Goal: Navigation & Orientation: Find specific page/section

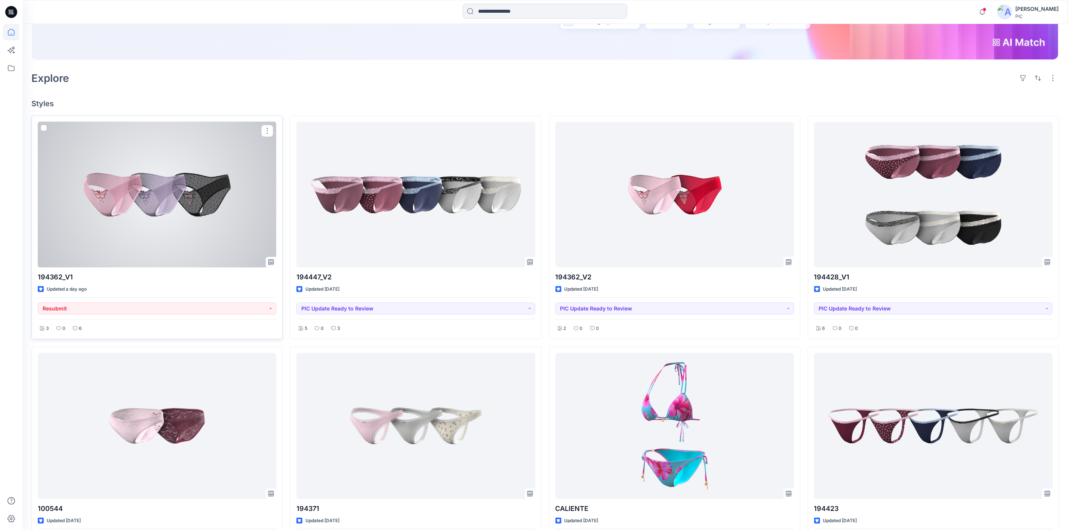
scroll to position [186, 0]
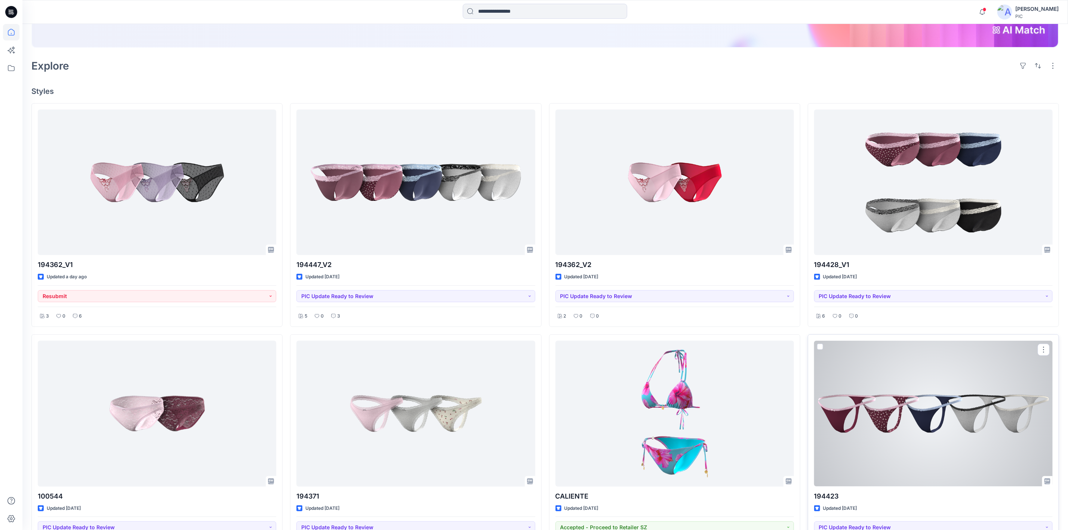
click at [961, 413] on div at bounding box center [933, 412] width 238 height 145
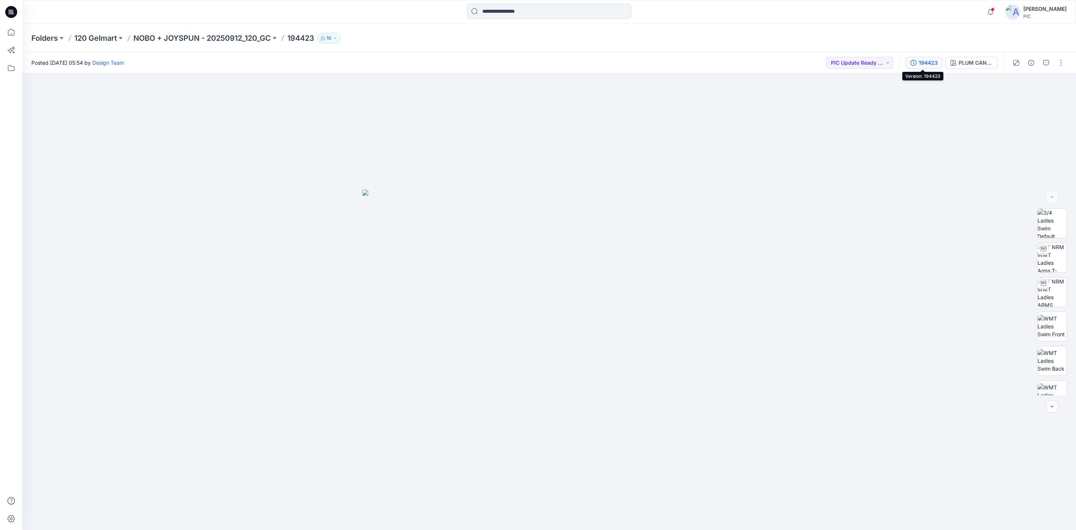
click at [925, 63] on div "194423" at bounding box center [928, 63] width 19 height 8
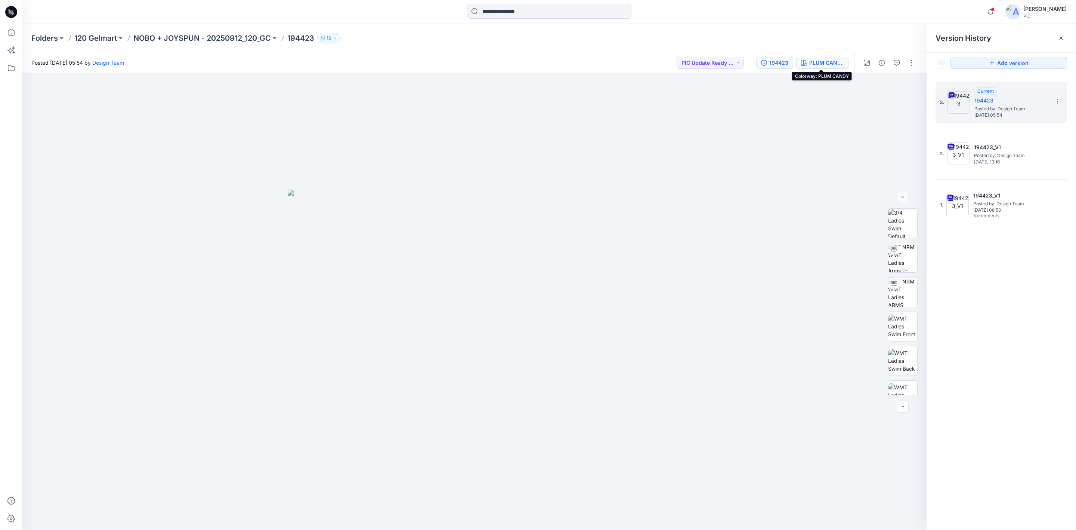
click at [826, 64] on div "PLUM CANDY" at bounding box center [826, 63] width 34 height 8
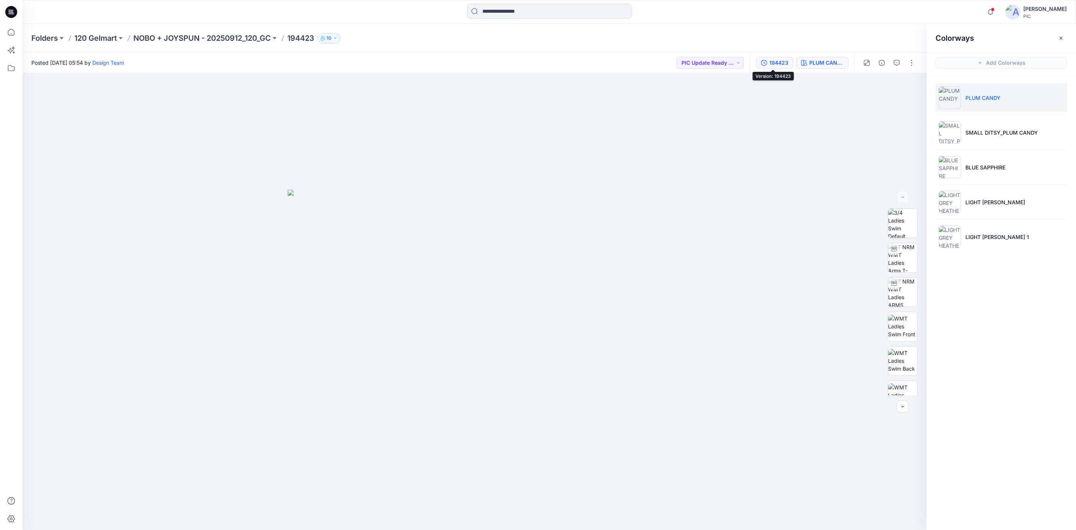
click at [770, 59] on div "194423" at bounding box center [778, 63] width 19 height 8
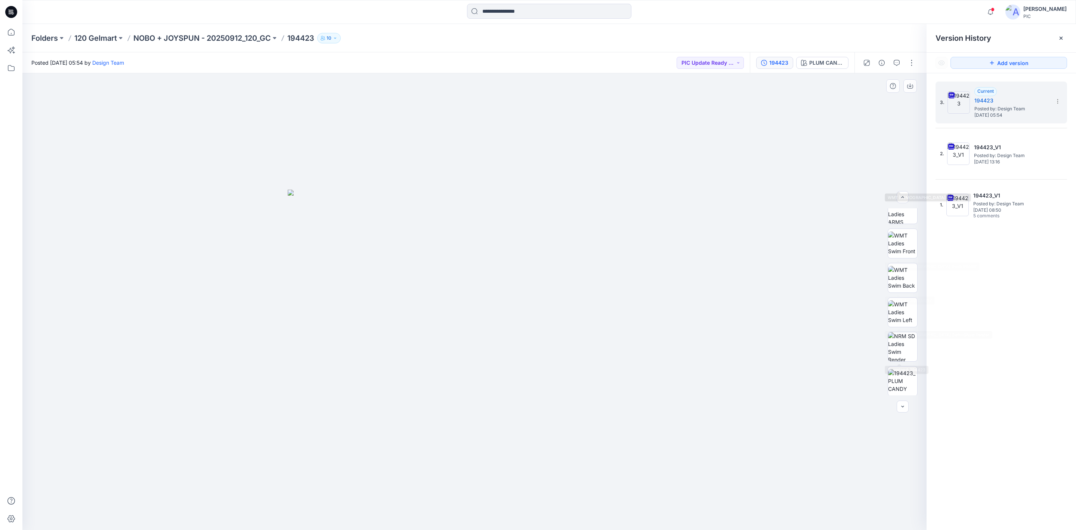
scroll to position [186, 0]
click at [899, 235] on img at bounding box center [902, 242] width 29 height 29
click at [898, 278] on img at bounding box center [902, 277] width 29 height 24
click at [903, 312] on img at bounding box center [902, 311] width 29 height 29
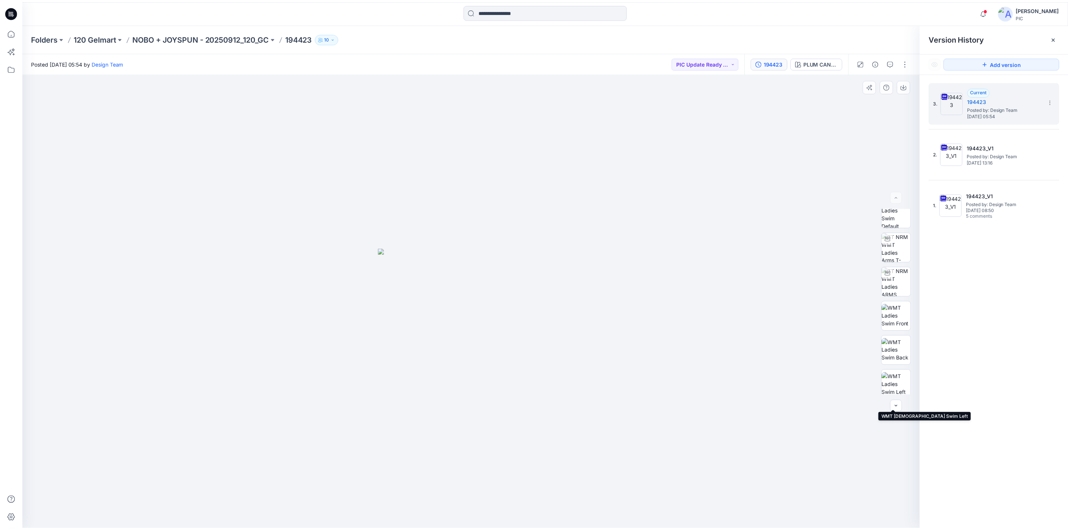
scroll to position [0, 0]
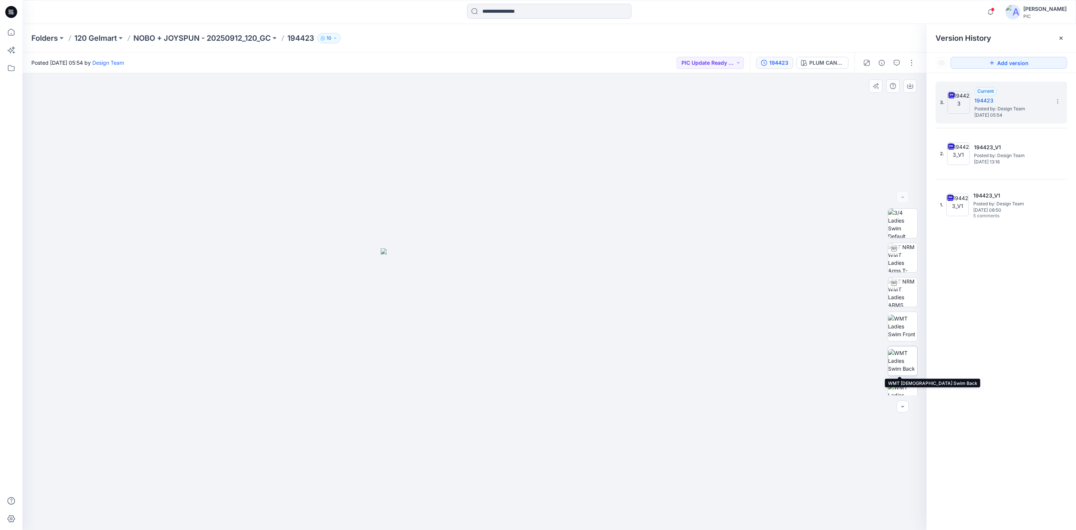
click at [899, 357] on img at bounding box center [902, 361] width 29 height 24
click at [901, 288] on img at bounding box center [902, 291] width 29 height 29
drag, startPoint x: 508, startPoint y: 484, endPoint x: 723, endPoint y: 451, distance: 217.4
click at [723, 451] on div at bounding box center [474, 301] width 904 height 456
click at [972, 326] on div "3. Current 194423 Posted by: Design Team Saturday, October 04, 2025 05:54 2. 19…" at bounding box center [1001, 306] width 149 height 467
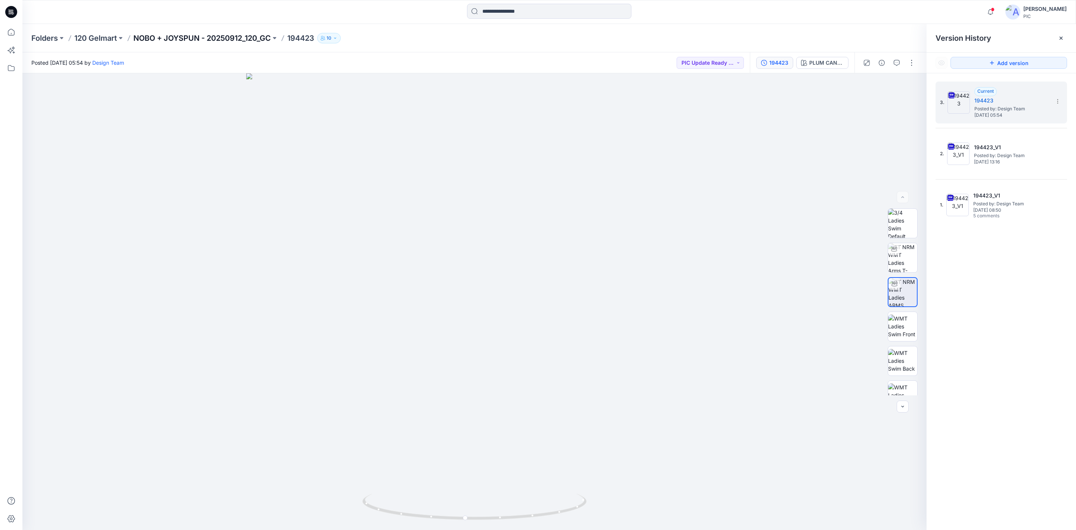
click at [222, 33] on p "NOBO + JOYSPUN - 20250912_120_GC" at bounding box center [202, 38] width 138 height 10
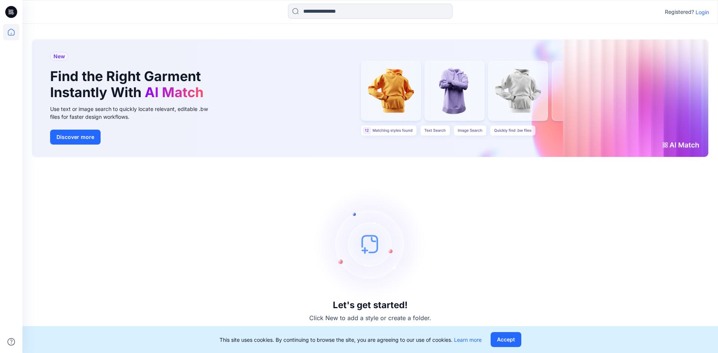
click at [698, 12] on p "Login" at bounding box center [701, 12] width 13 height 8
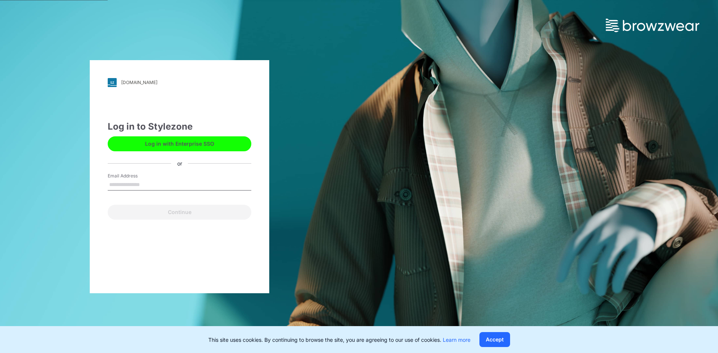
click at [127, 185] on input "Email Address" at bounding box center [180, 184] width 144 height 11
type input "**********"
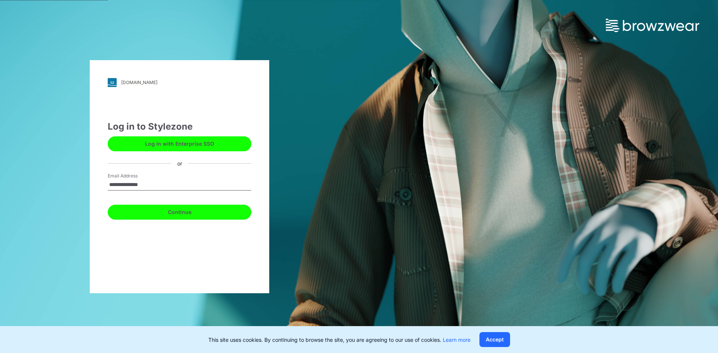
click at [193, 213] on button "Continue" at bounding box center [180, 212] width 144 height 15
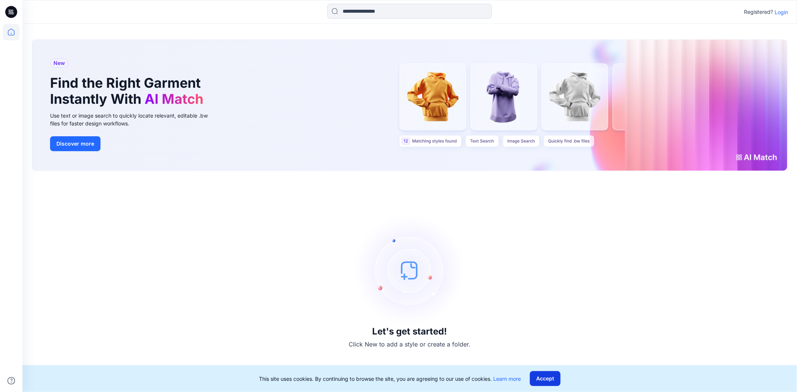
click at [538, 377] on button "Accept" at bounding box center [545, 378] width 31 height 15
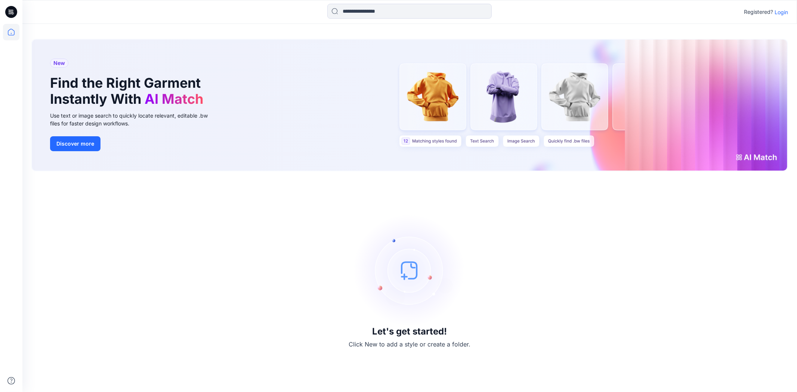
click at [786, 11] on p "Login" at bounding box center [781, 12] width 13 height 8
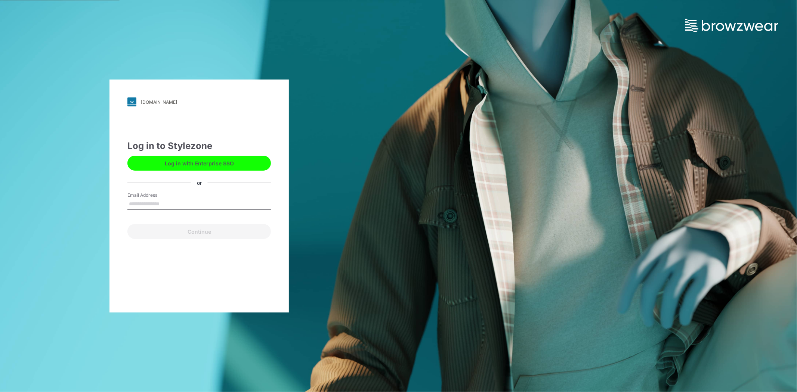
click at [142, 204] on input "Email Address" at bounding box center [199, 204] width 144 height 11
type input "**********"
click at [185, 234] on button "Continue" at bounding box center [199, 231] width 144 height 15
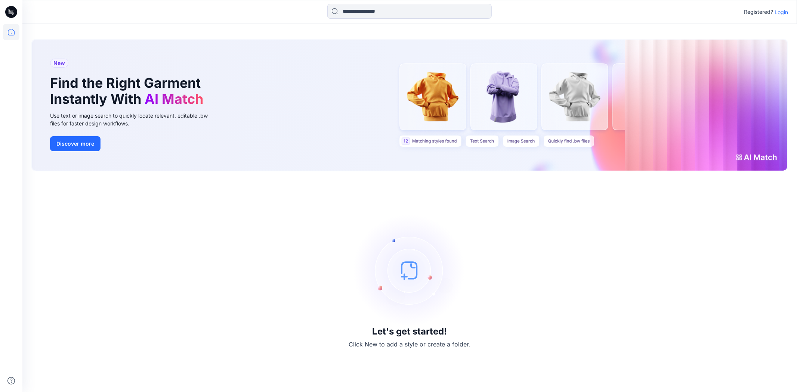
click at [784, 12] on p "Login" at bounding box center [781, 12] width 13 height 8
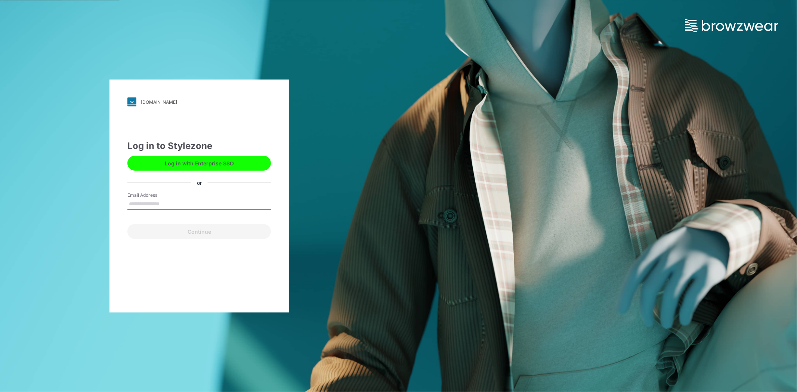
click at [149, 208] on input "Email Address" at bounding box center [199, 204] width 144 height 11
click at [151, 205] on input "Email Address" at bounding box center [199, 204] width 144 height 11
type input "**********"
click at [163, 232] on button "Continue" at bounding box center [199, 231] width 144 height 15
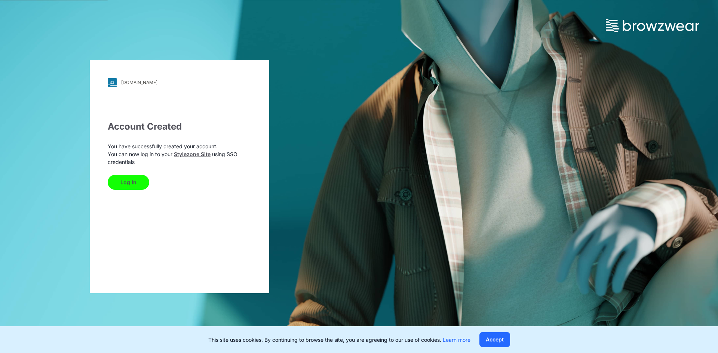
click at [116, 176] on button "Log In" at bounding box center [128, 182] width 41 height 15
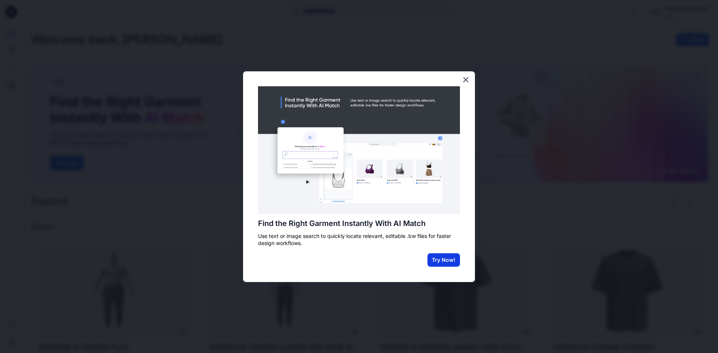
click at [445, 260] on button "Try Now!" at bounding box center [443, 259] width 33 height 13
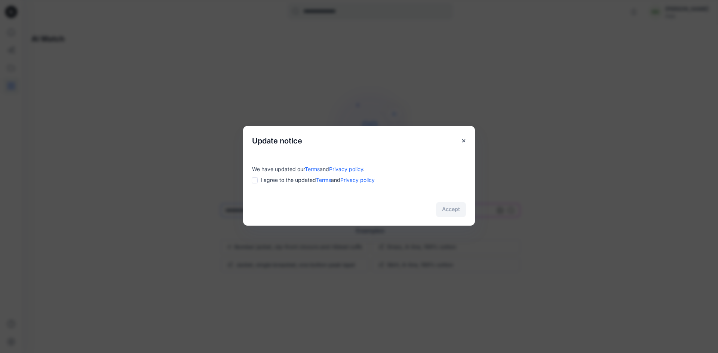
click at [251, 179] on div "We have updated our Terms and Privacy policy . I agree to the updated Terms and…" at bounding box center [359, 174] width 232 height 37
click at [449, 205] on button "Accept" at bounding box center [451, 209] width 30 height 15
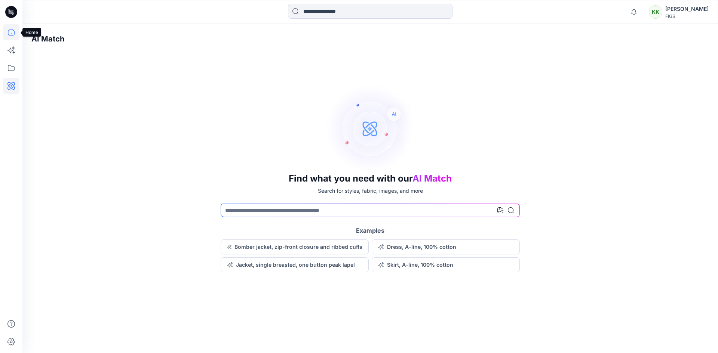
click at [14, 31] on icon at bounding box center [11, 32] width 7 height 7
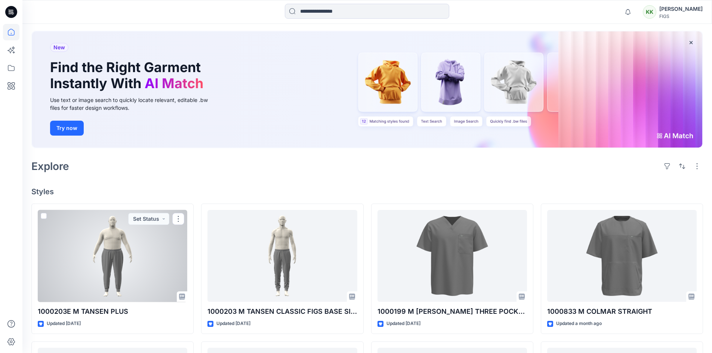
scroll to position [149, 0]
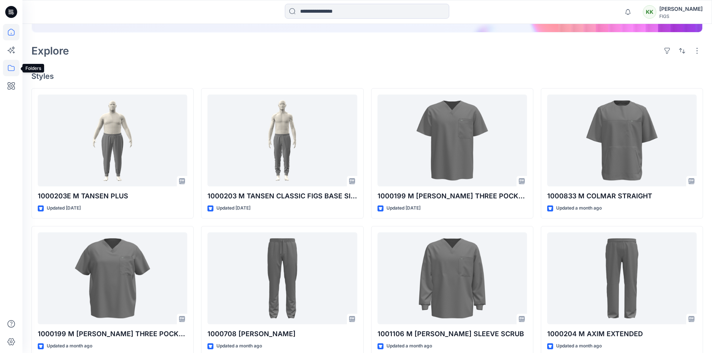
click at [10, 69] on icon at bounding box center [11, 68] width 16 height 16
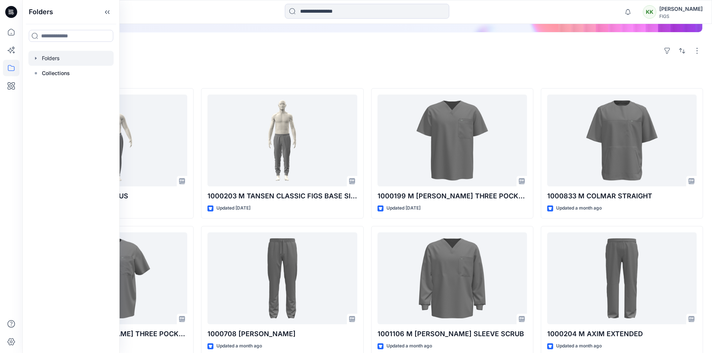
click at [49, 60] on div at bounding box center [70, 58] width 85 height 15
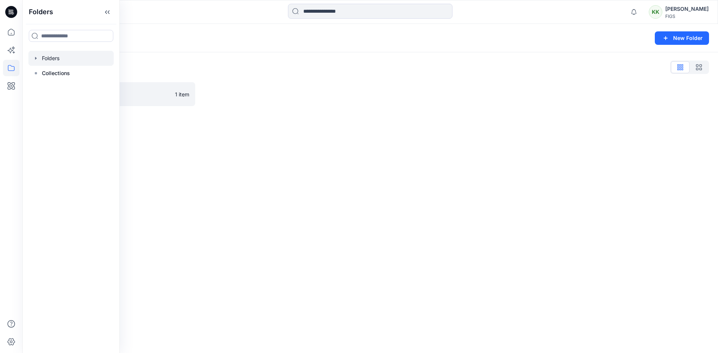
click at [352, 268] on div "Folders New Folder Folders List Browzwear Studio 1 item" at bounding box center [369, 188] width 695 height 329
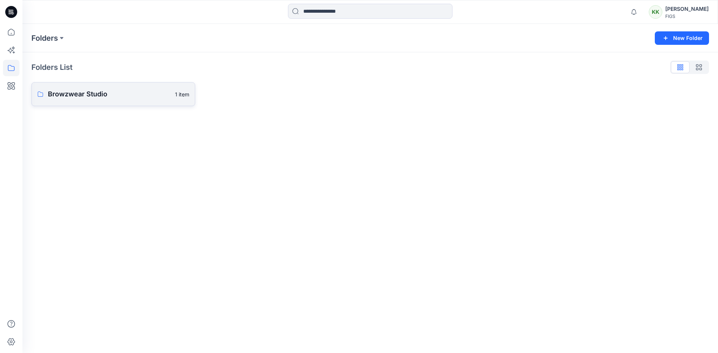
click at [107, 93] on p "Browzwear Studio" at bounding box center [109, 94] width 123 height 10
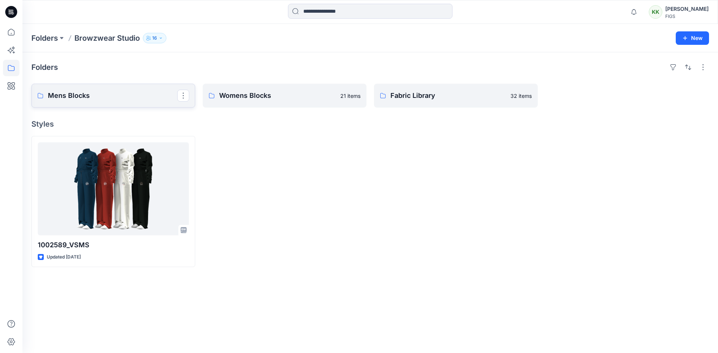
click at [127, 97] on p "Mens Blocks" at bounding box center [112, 95] width 129 height 10
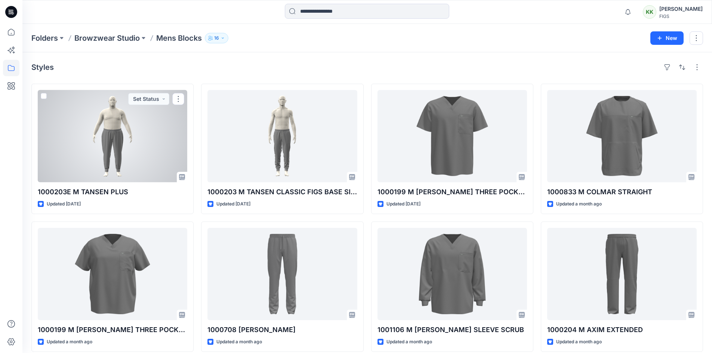
click at [125, 148] on div at bounding box center [112, 136] width 149 height 92
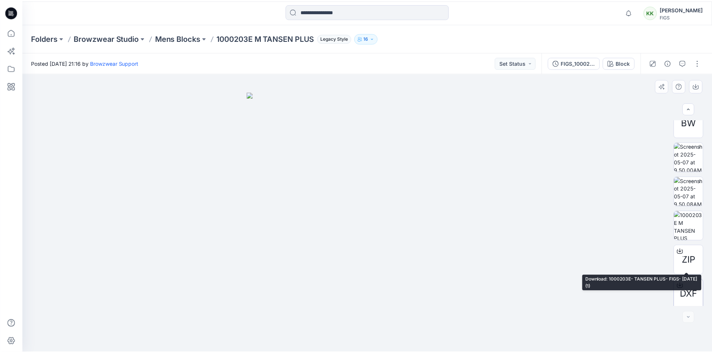
scroll to position [152, 0]
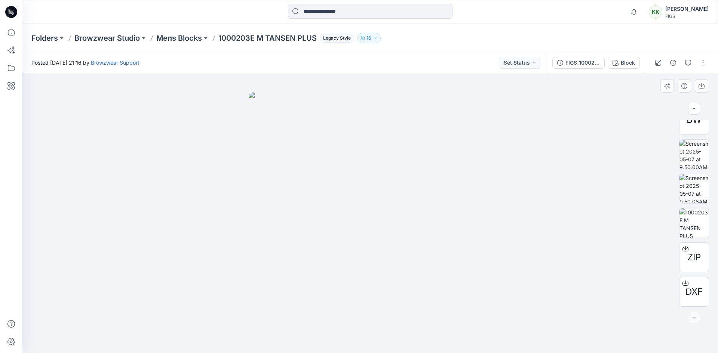
drag, startPoint x: 545, startPoint y: 164, endPoint x: 405, endPoint y: 120, distance: 146.6
click at [545, 165] on div at bounding box center [369, 213] width 695 height 280
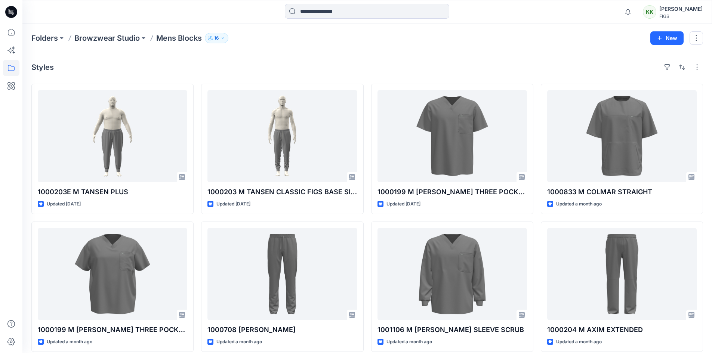
click at [12, 13] on icon at bounding box center [11, 12] width 12 height 12
